Goal: Check status: Check status

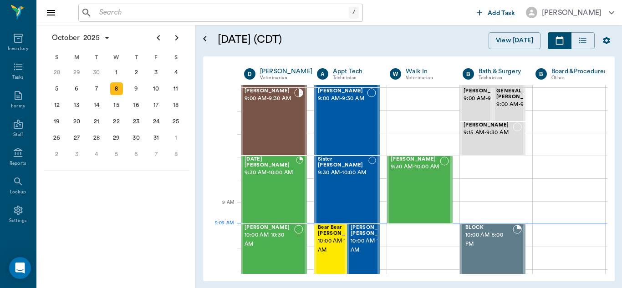
scroll to position [0, 0]
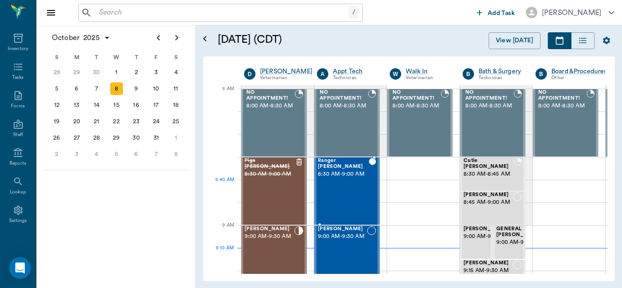
click at [358, 183] on div "Ranger Stokes 8:30 AM - 9:00 AM" at bounding box center [343, 191] width 51 height 66
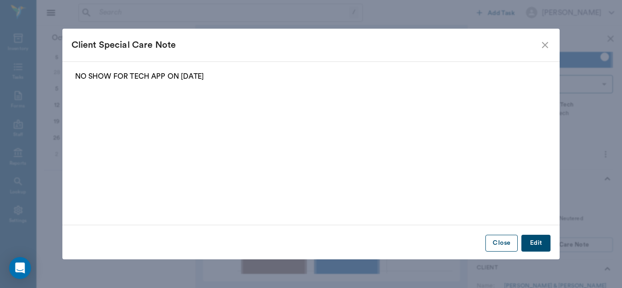
click at [502, 244] on button "Close" at bounding box center [502, 243] width 32 height 17
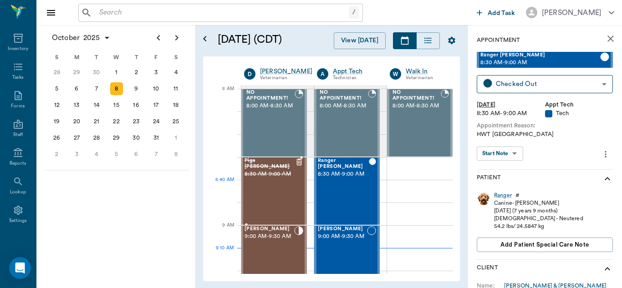
click at [277, 188] on div "Pigs Buhrer 8:30 AM - 9:00 AM" at bounding box center [270, 191] width 51 height 66
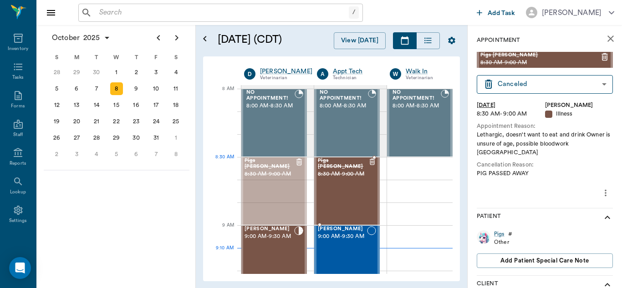
drag, startPoint x: 277, startPoint y: 188, endPoint x: 353, endPoint y: 191, distance: 76.2
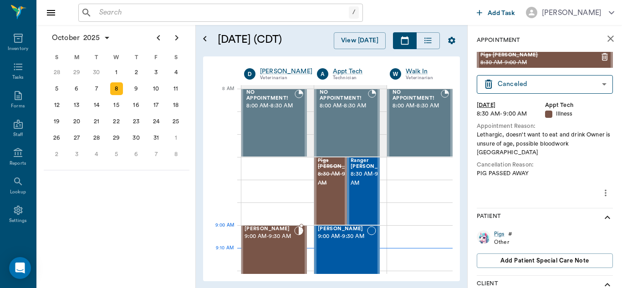
click at [275, 241] on span "9:00 AM - 9:30 AM" at bounding box center [270, 236] width 50 height 9
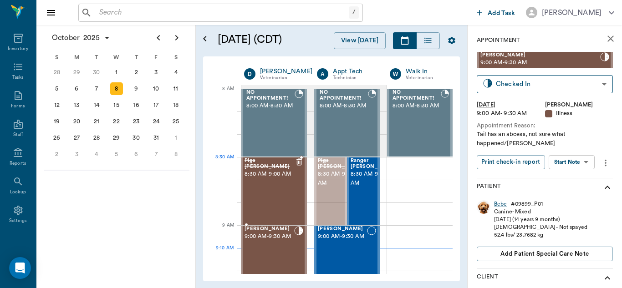
drag, startPoint x: 334, startPoint y: 202, endPoint x: 281, endPoint y: 199, distance: 53.8
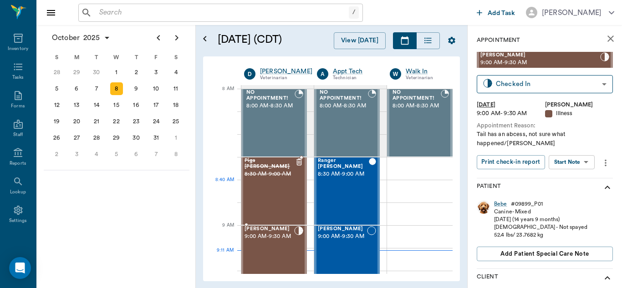
click at [286, 189] on div "Pigs Buhrer 8:30 AM - 9:00 AM" at bounding box center [270, 191] width 51 height 66
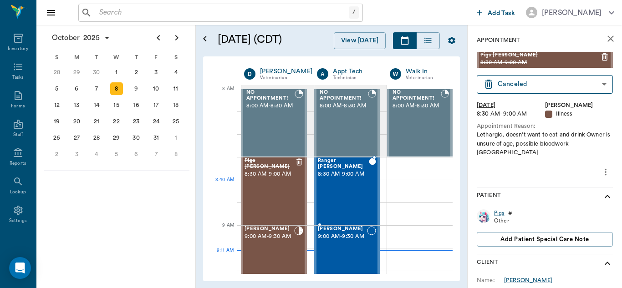
click at [344, 198] on div "Ranger Stokes 8:30 AM - 9:00 AM" at bounding box center [343, 191] width 51 height 66
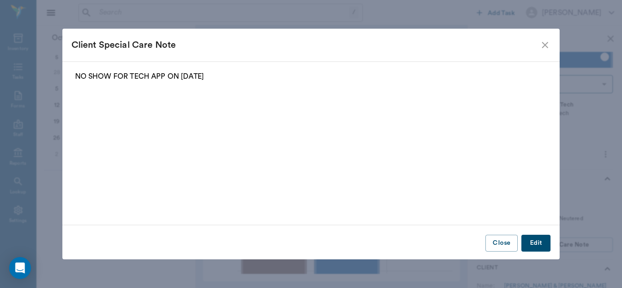
click at [547, 41] on icon "close" at bounding box center [545, 45] width 11 height 11
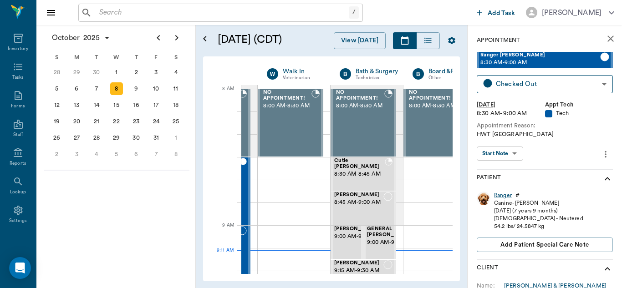
scroll to position [0, 123]
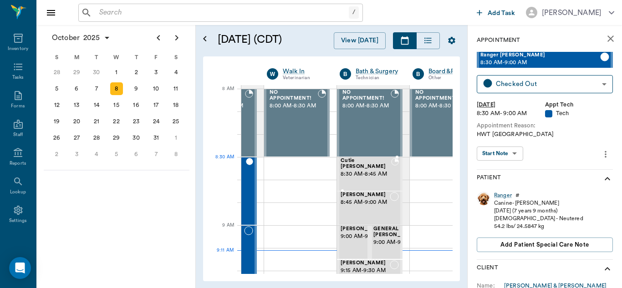
click at [358, 175] on span "8:30 AM - 8:45 AM" at bounding box center [366, 174] width 51 height 9
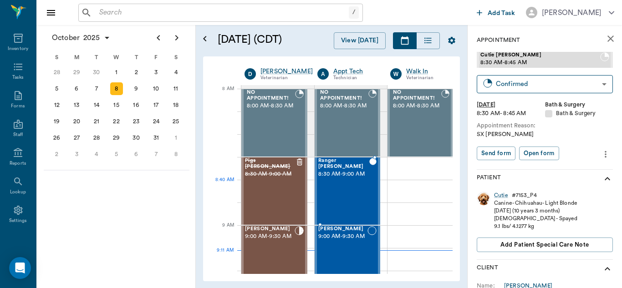
click at [336, 196] on div "Ranger Stokes 8:30 AM - 9:00 AM" at bounding box center [343, 191] width 51 height 66
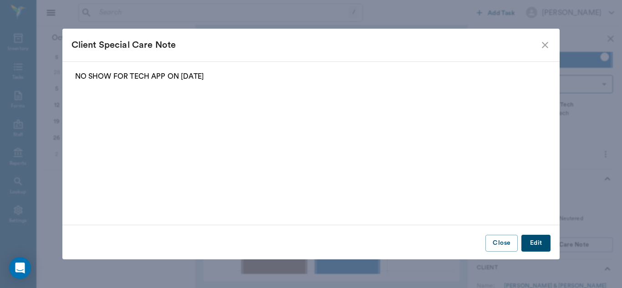
click at [542, 46] on icon "close" at bounding box center [545, 45] width 11 height 11
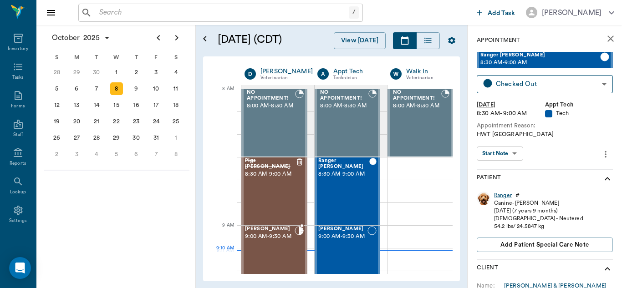
click at [253, 241] on span "9:00 AM - 9:30 AM" at bounding box center [270, 236] width 50 height 9
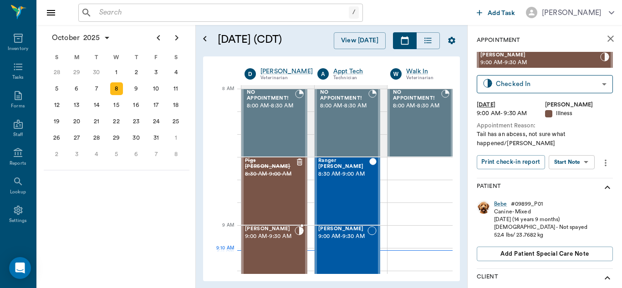
click at [253, 241] on span "9:00 AM - 9:30 AM" at bounding box center [270, 236] width 50 height 9
click at [337, 241] on span "9:00 AM - 9:30 AM" at bounding box center [342, 236] width 49 height 9
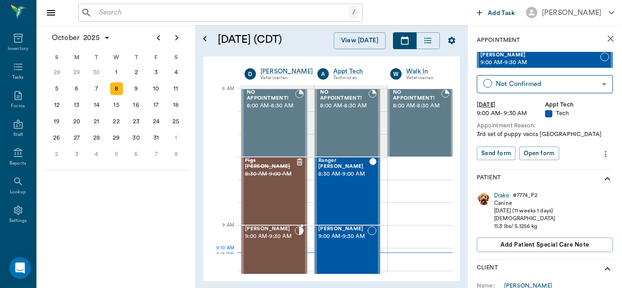
click at [261, 251] on div "Bebe Watson 9:00 AM - 9:30 AM" at bounding box center [270, 259] width 50 height 66
